Goal: Navigation & Orientation: Go to known website

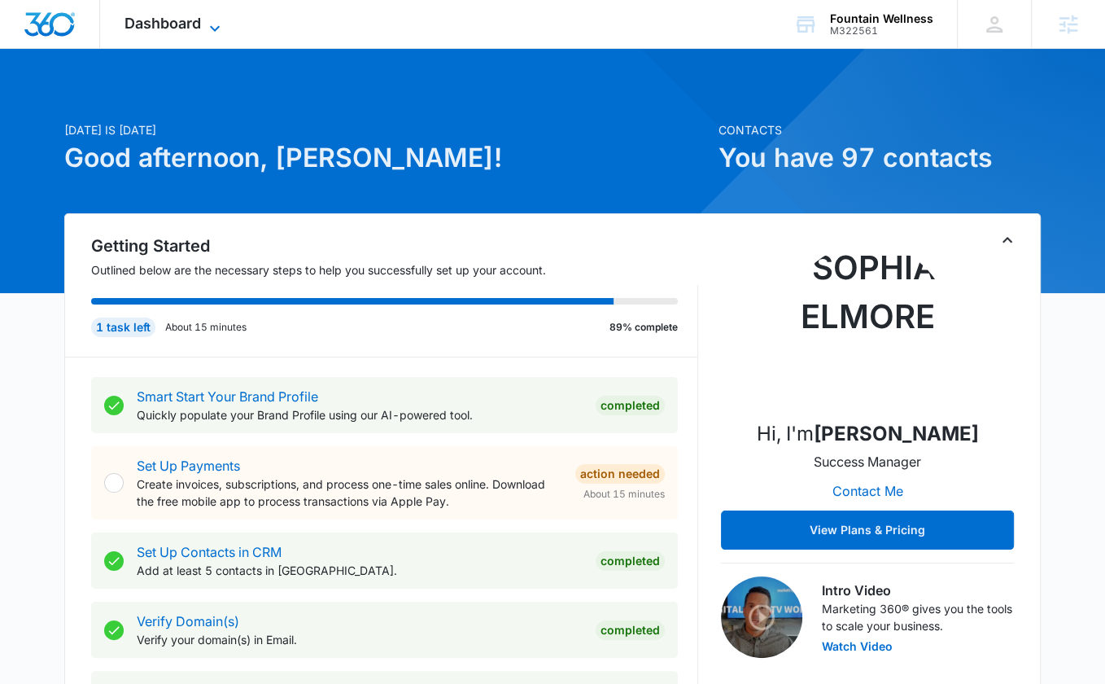
click at [208, 22] on icon at bounding box center [215, 29] width 20 height 20
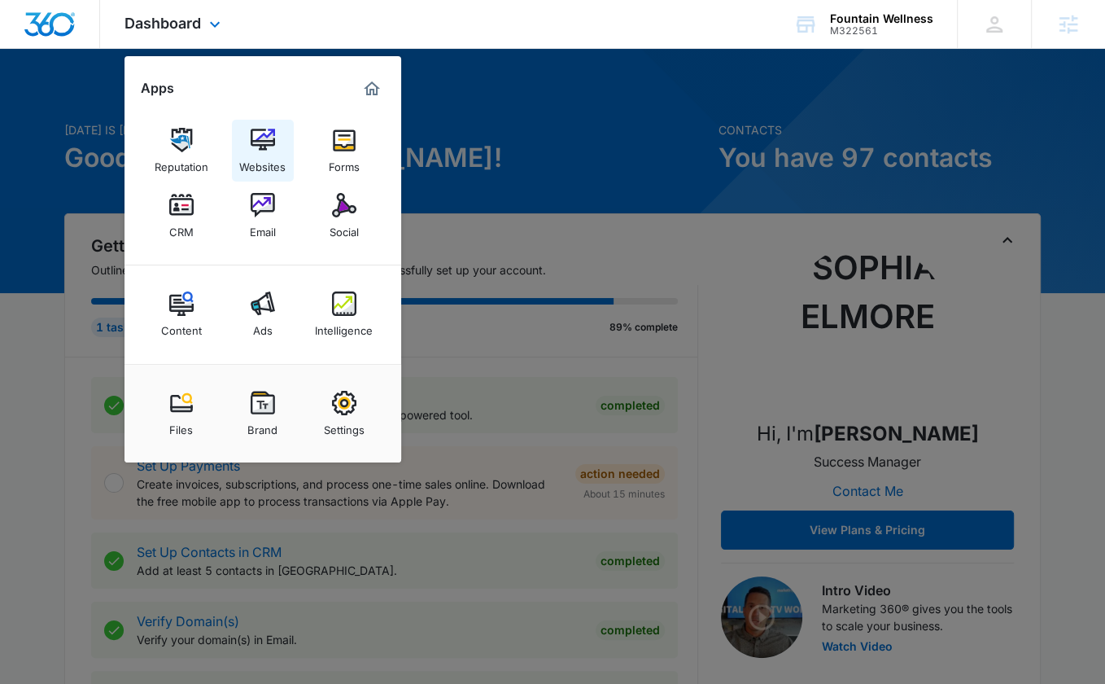
click at [264, 151] on img at bounding box center [263, 140] width 24 height 24
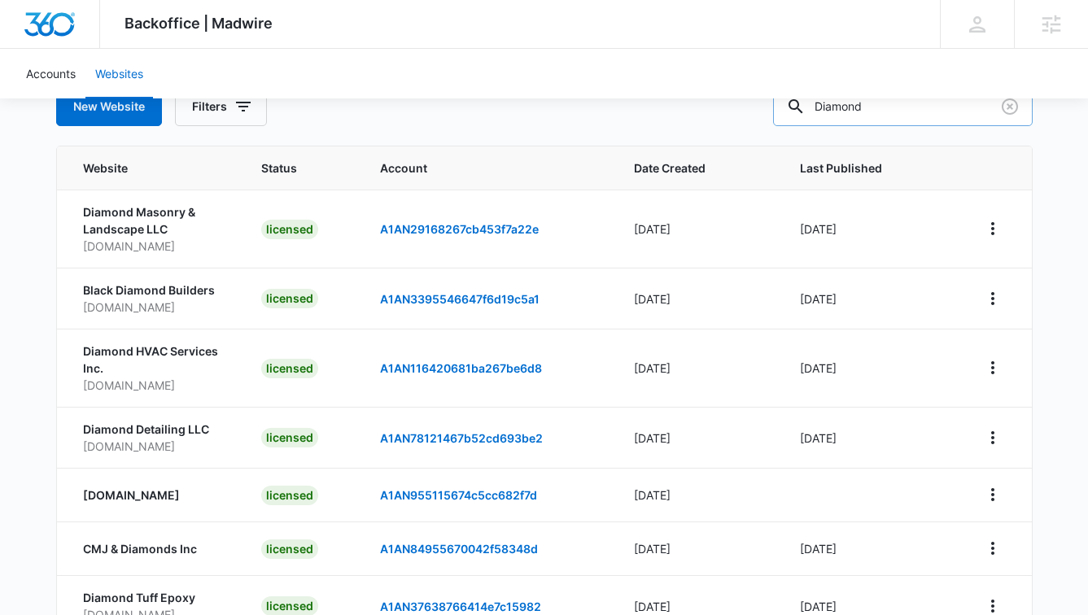
click at [898, 108] on input "Diamond" at bounding box center [903, 106] width 260 height 39
paste input "M322561"
type input "M322561"
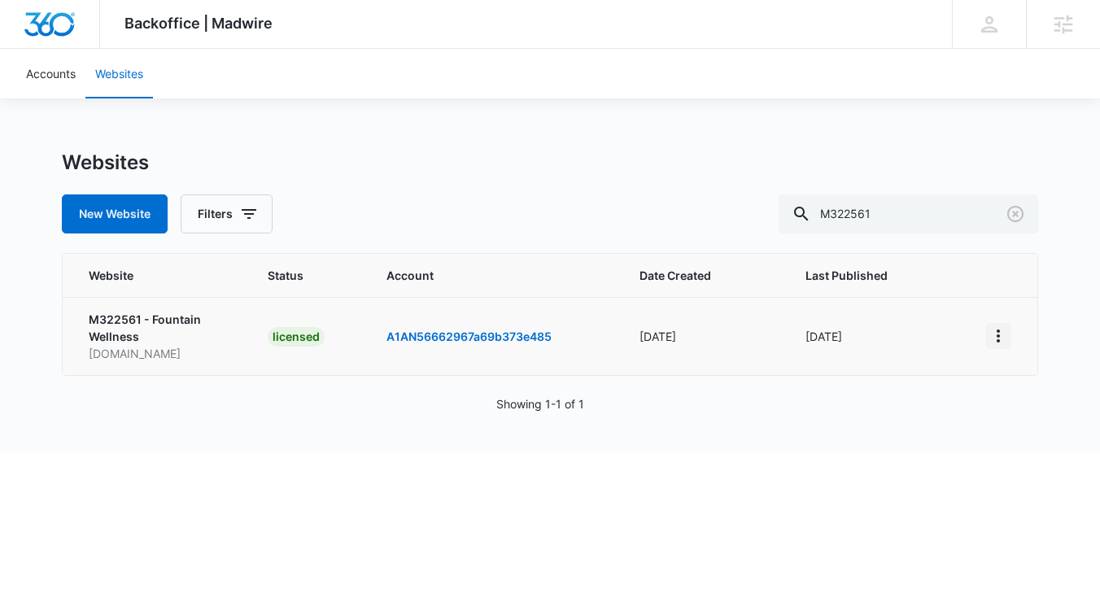
click at [1003, 339] on icon "View More" at bounding box center [999, 336] width 20 height 20
click at [898, 425] on link "Visit Website" at bounding box center [910, 430] width 68 height 14
